Goal: Navigation & Orientation: Find specific page/section

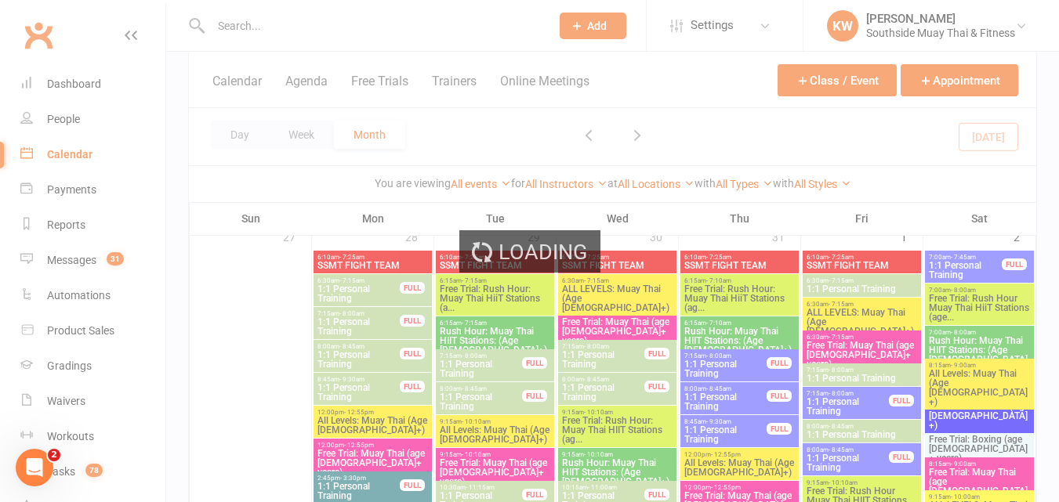
scroll to position [2509, 0]
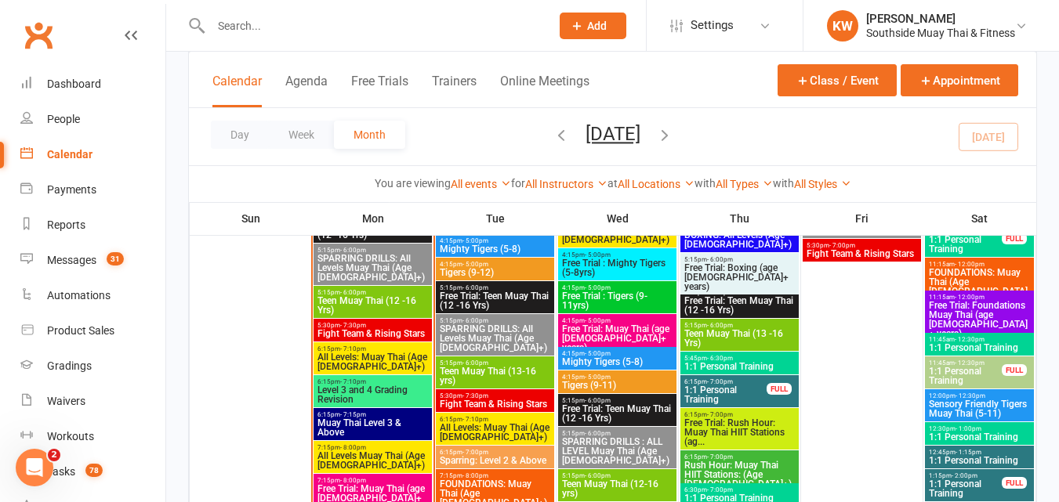
click at [384, 386] on span "Level 3 and 4 Grading Revision" at bounding box center [373, 395] width 112 height 19
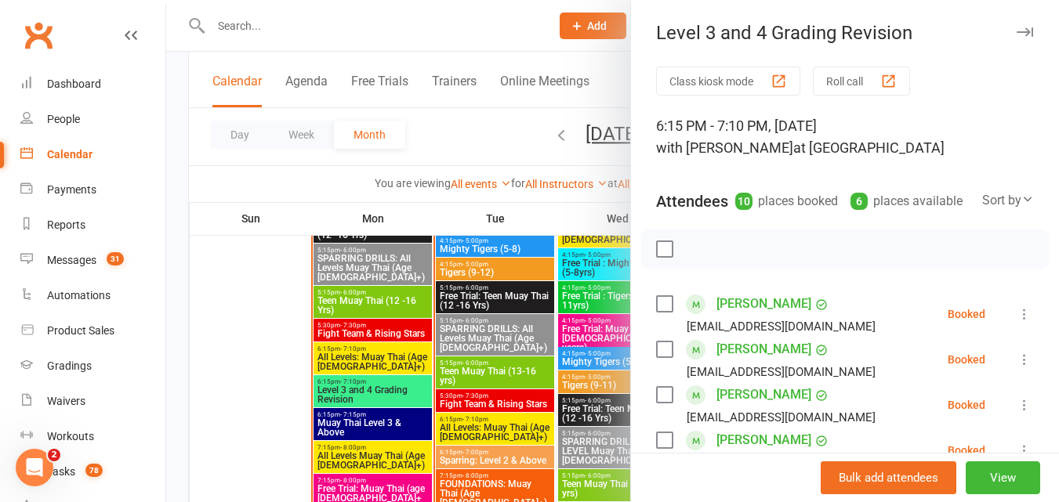
click at [377, 422] on div at bounding box center [612, 251] width 893 height 502
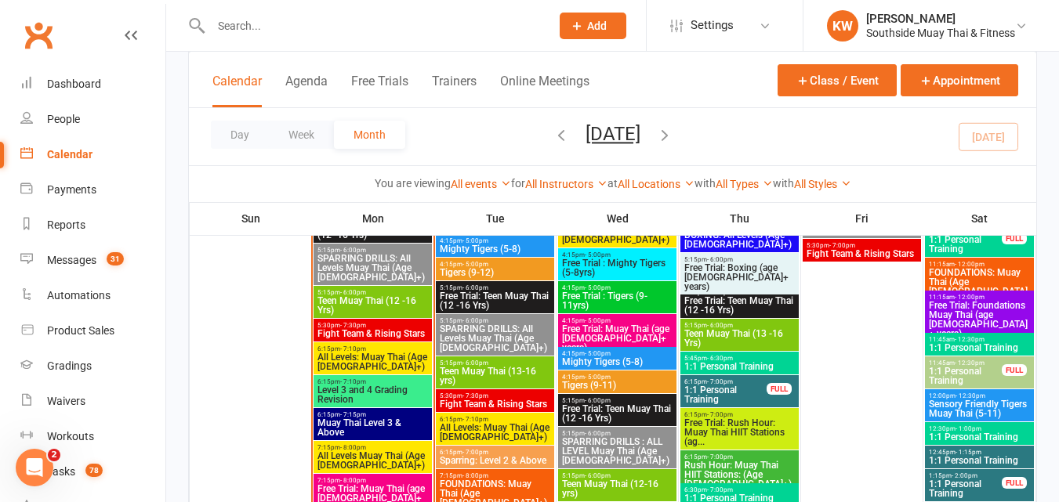
click at [377, 422] on span "Muay Thai Level 3 & Above" at bounding box center [373, 428] width 112 height 19
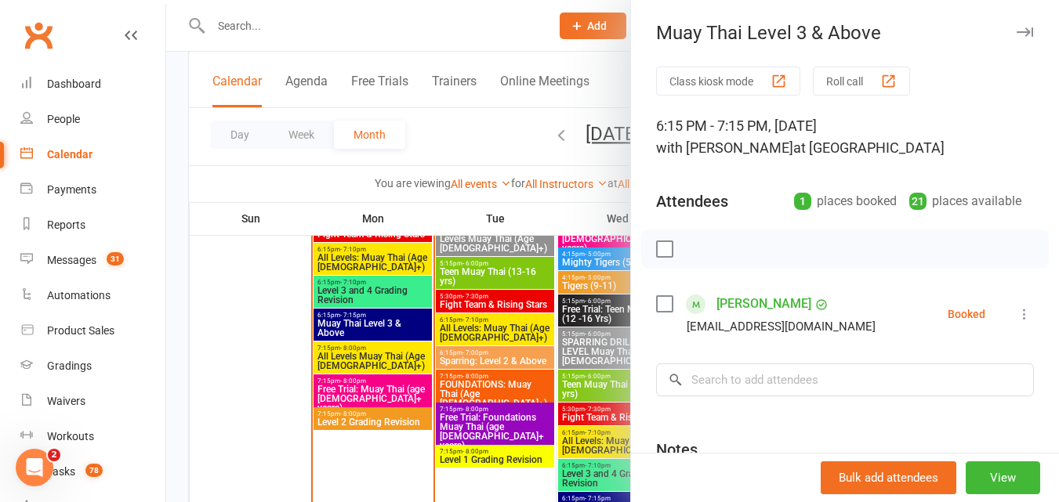
scroll to position [2665, 0]
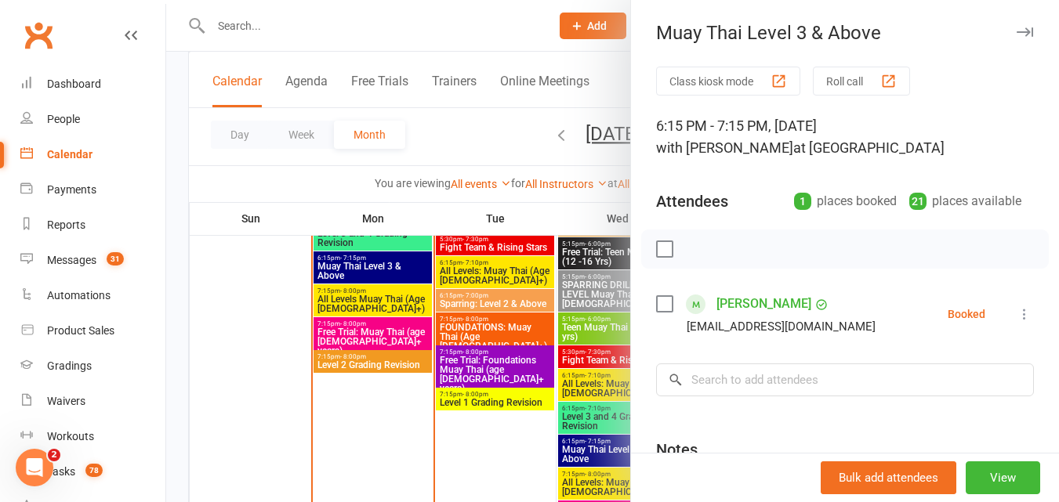
click at [358, 362] on div at bounding box center [612, 251] width 893 height 502
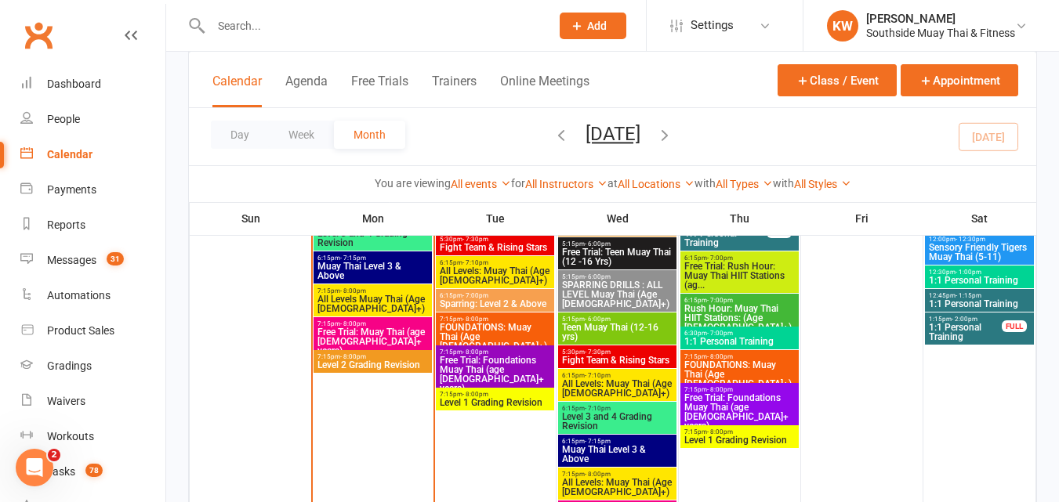
click at [358, 362] on span "Level 2 Grading Revision" at bounding box center [373, 365] width 112 height 9
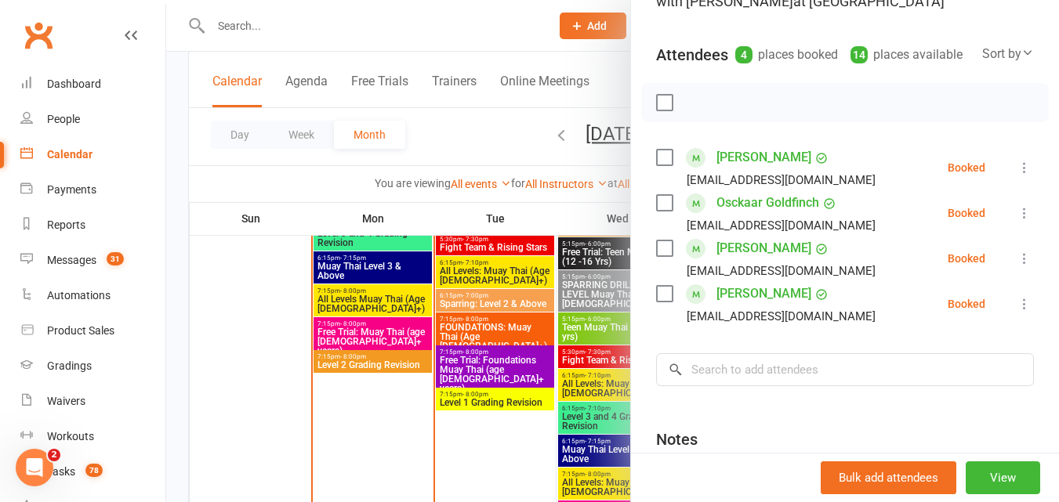
scroll to position [157, 0]
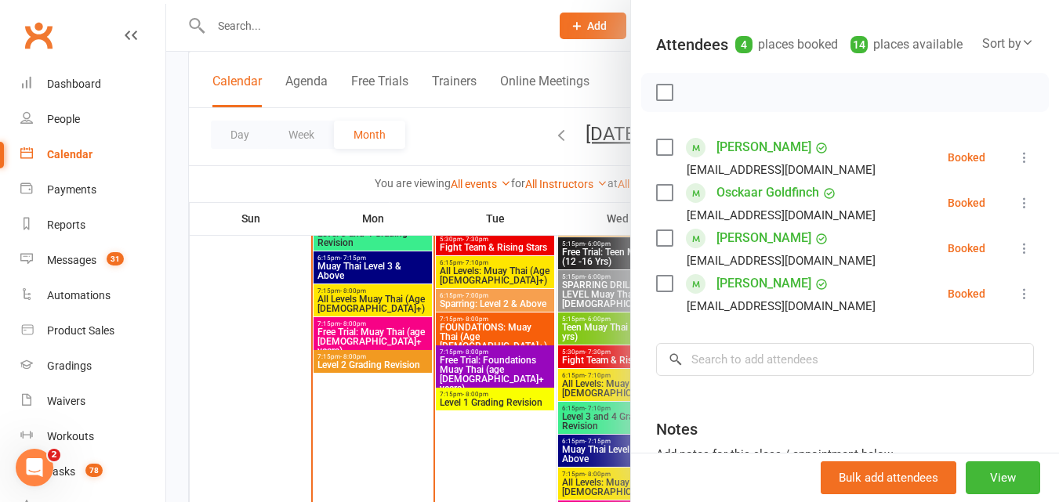
click at [499, 402] on div at bounding box center [612, 251] width 893 height 502
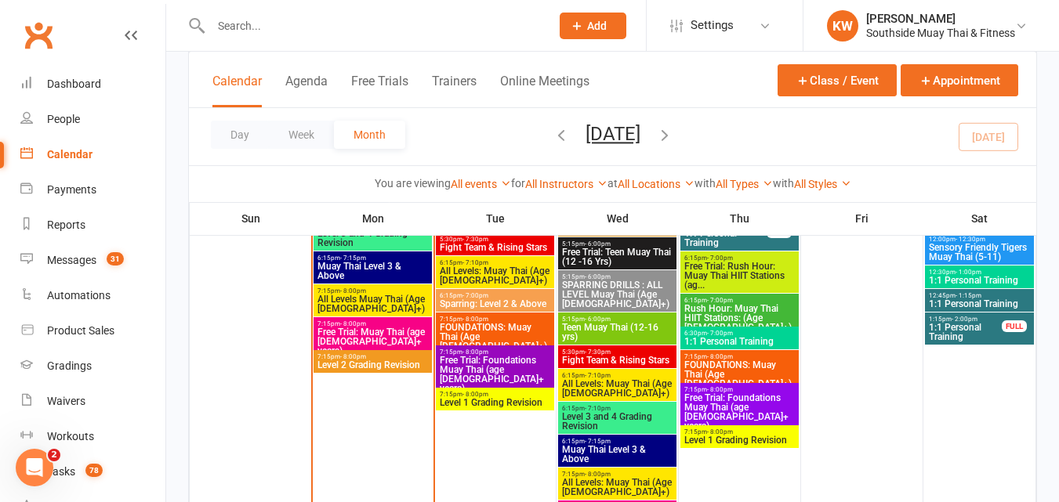
click at [499, 402] on span "Level 1 Grading Revision" at bounding box center [495, 402] width 112 height 9
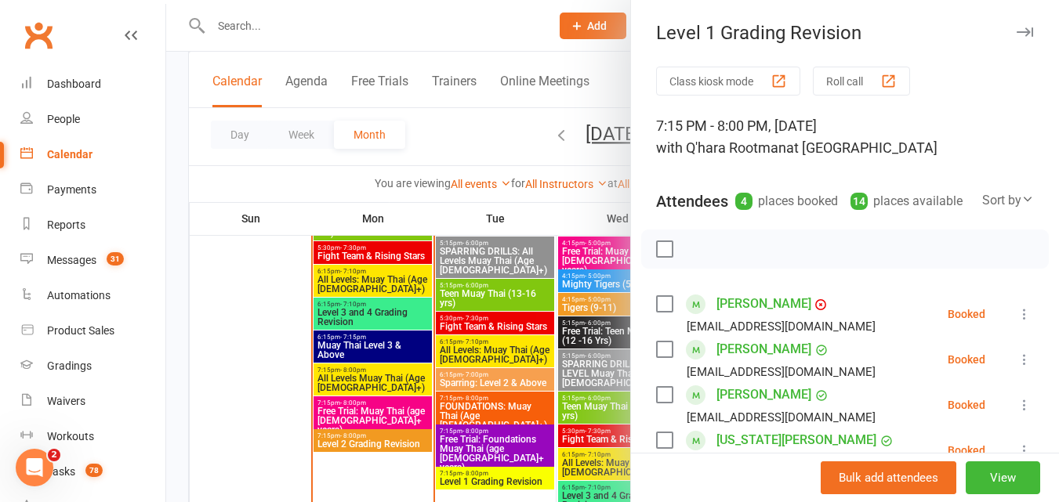
scroll to position [2509, 0]
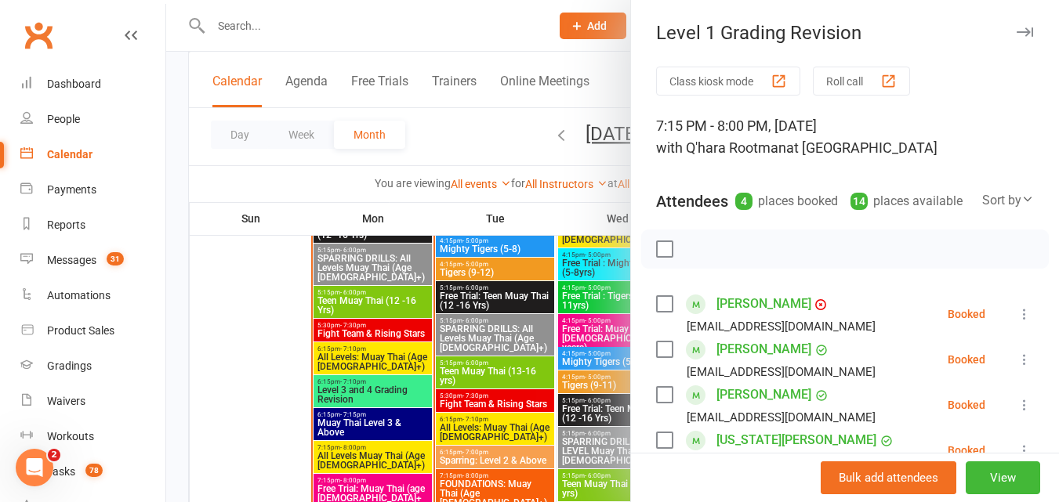
click at [366, 397] on div at bounding box center [612, 251] width 893 height 502
